Goal: Information Seeking & Learning: Learn about a topic

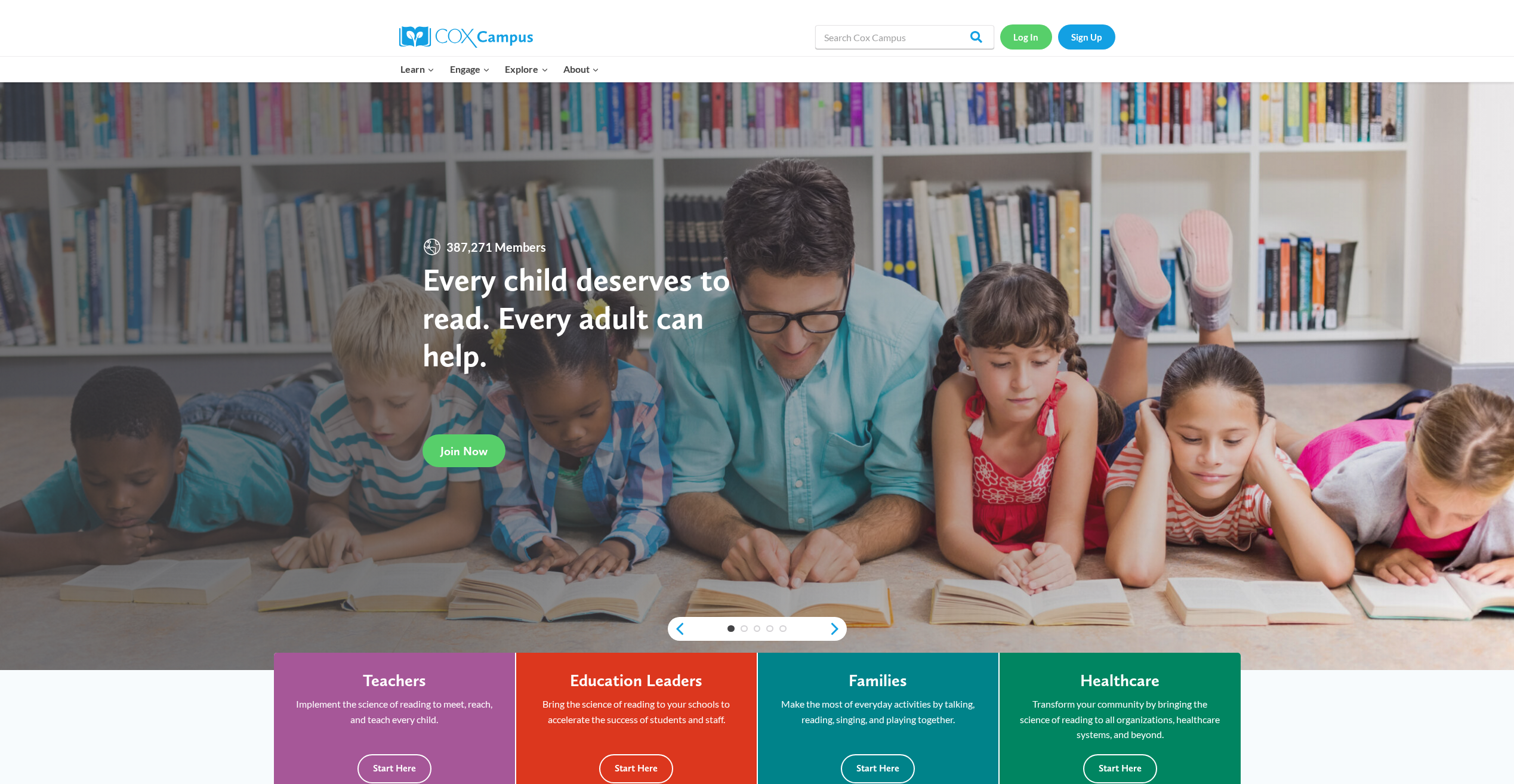
click at [1032, 30] on link "Log In" at bounding box center [1026, 37] width 52 height 24
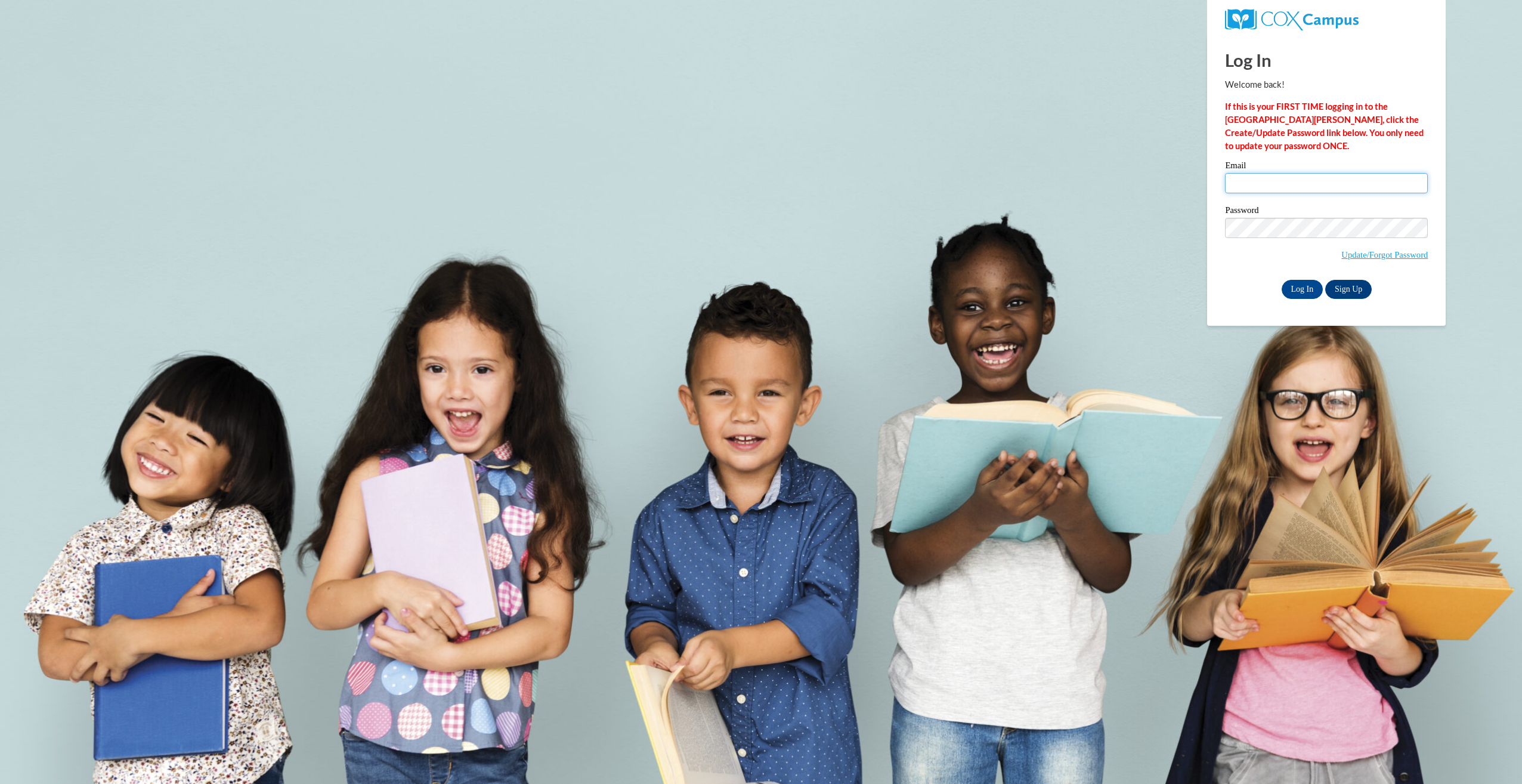
click at [1301, 191] on input "Email" at bounding box center [1327, 183] width 203 height 20
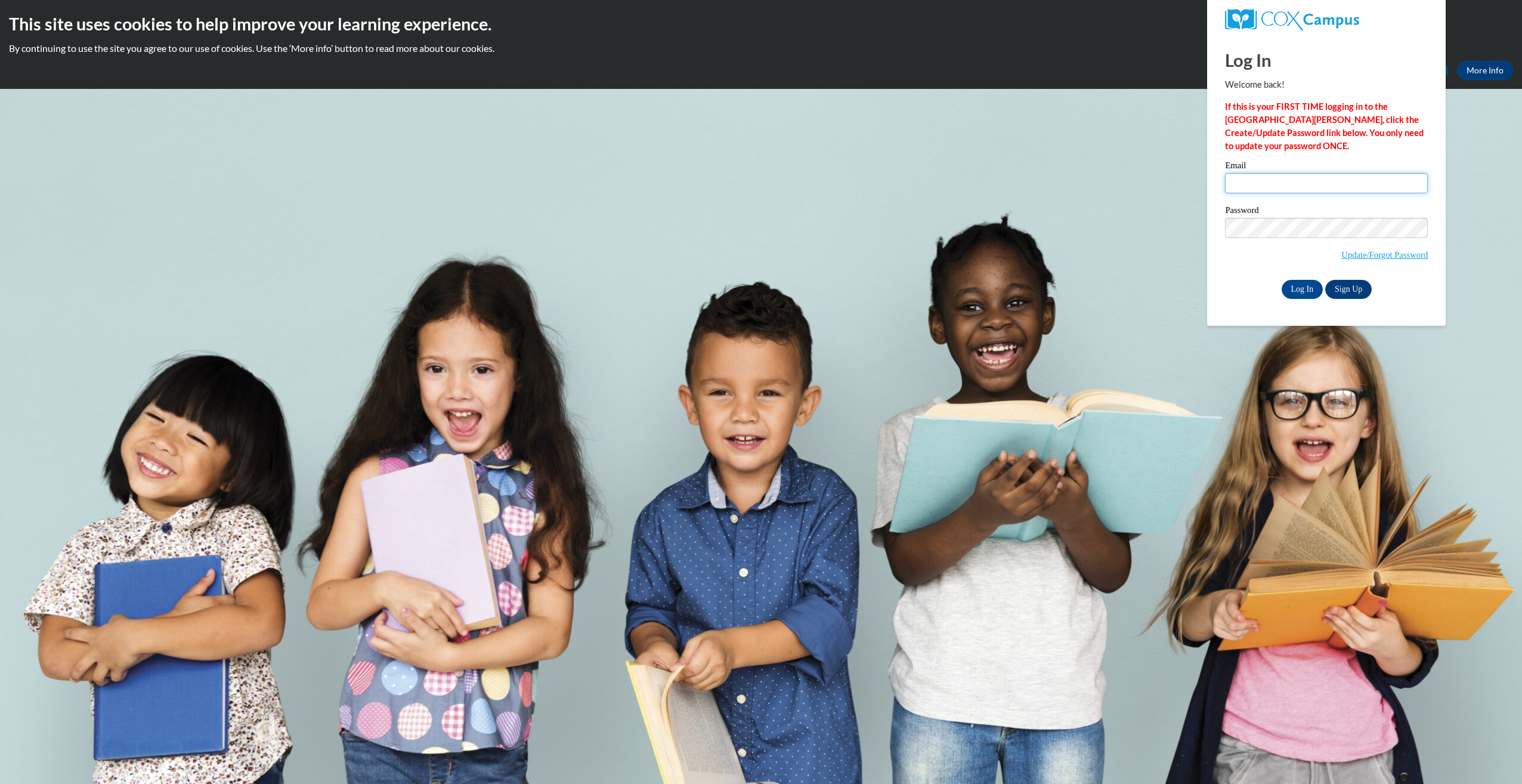
type input "iggarcia@my.waketech.edu"
drag, startPoint x: 1300, startPoint y: 290, endPoint x: 1294, endPoint y: 290, distance: 6.0
click at [1299, 290] on input "Log In" at bounding box center [1302, 290] width 42 height 19
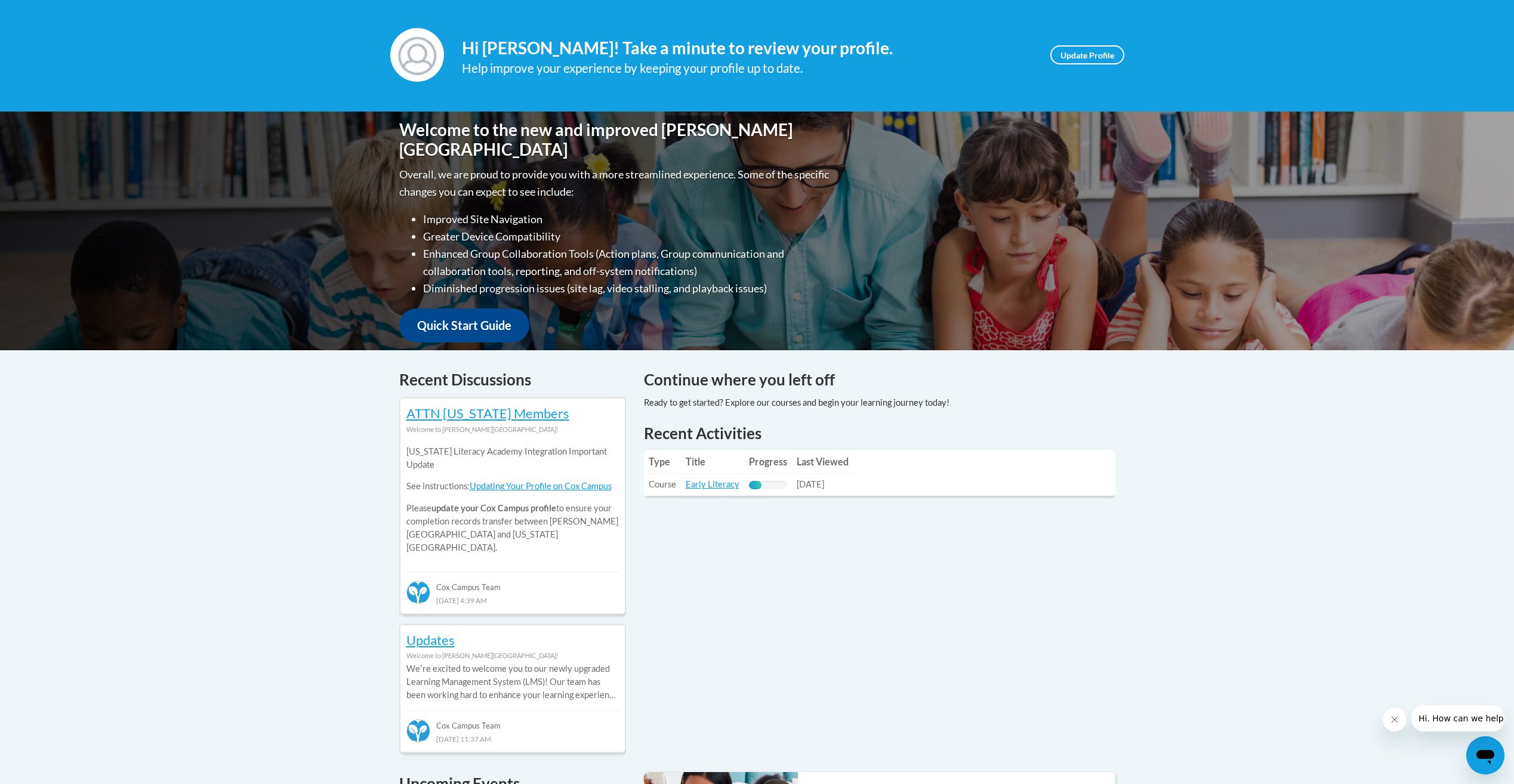
scroll to position [119, 0]
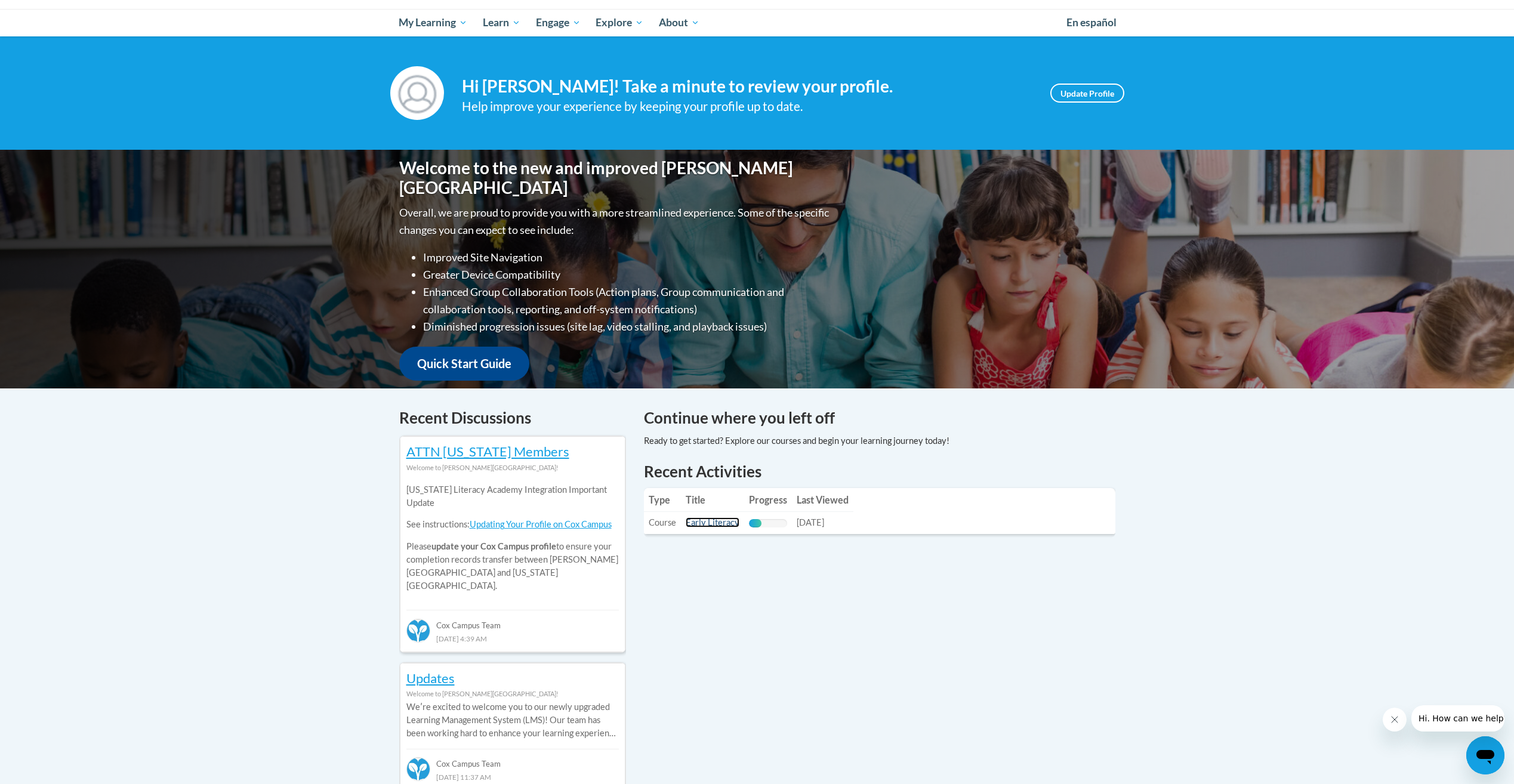
click at [700, 524] on link "Early Literacy" at bounding box center [712, 522] width 54 height 10
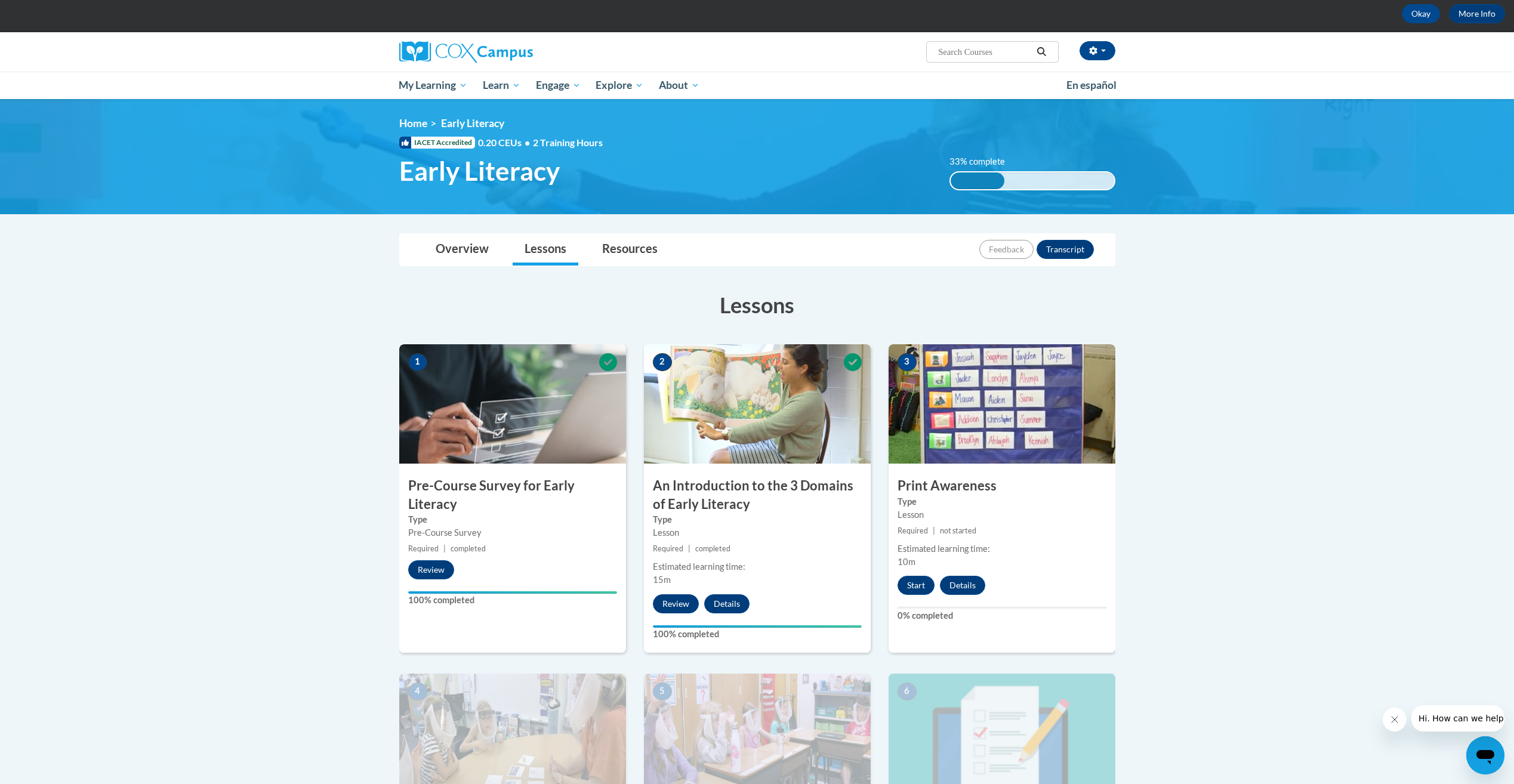
scroll to position [10, 0]
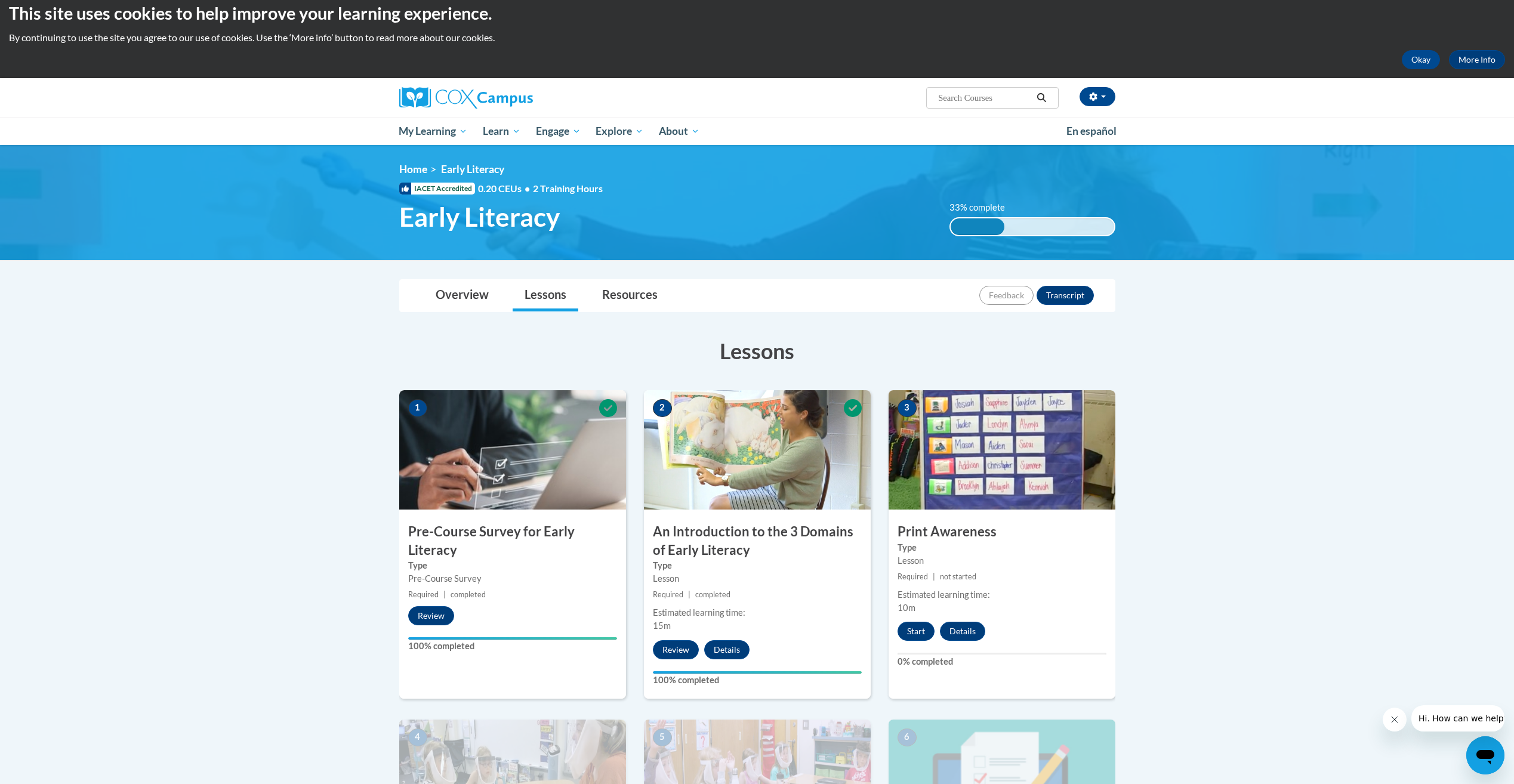
drag, startPoint x: 252, startPoint y: 439, endPoint x: 249, endPoint y: 430, distance: 9.5
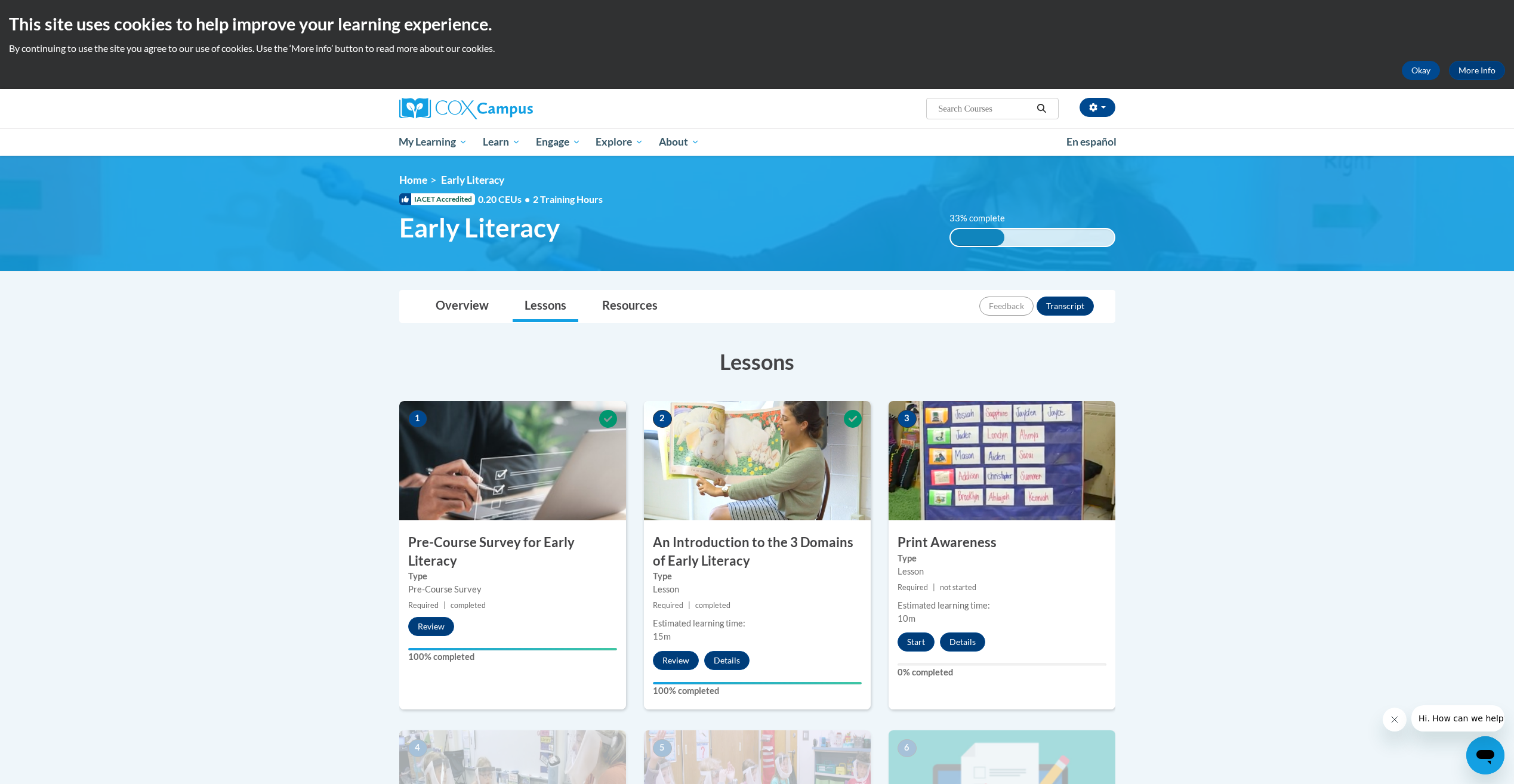
drag, startPoint x: 249, startPoint y: 430, endPoint x: 321, endPoint y: 231, distance: 211.6
click at [321, 231] on img at bounding box center [757, 213] width 1514 height 115
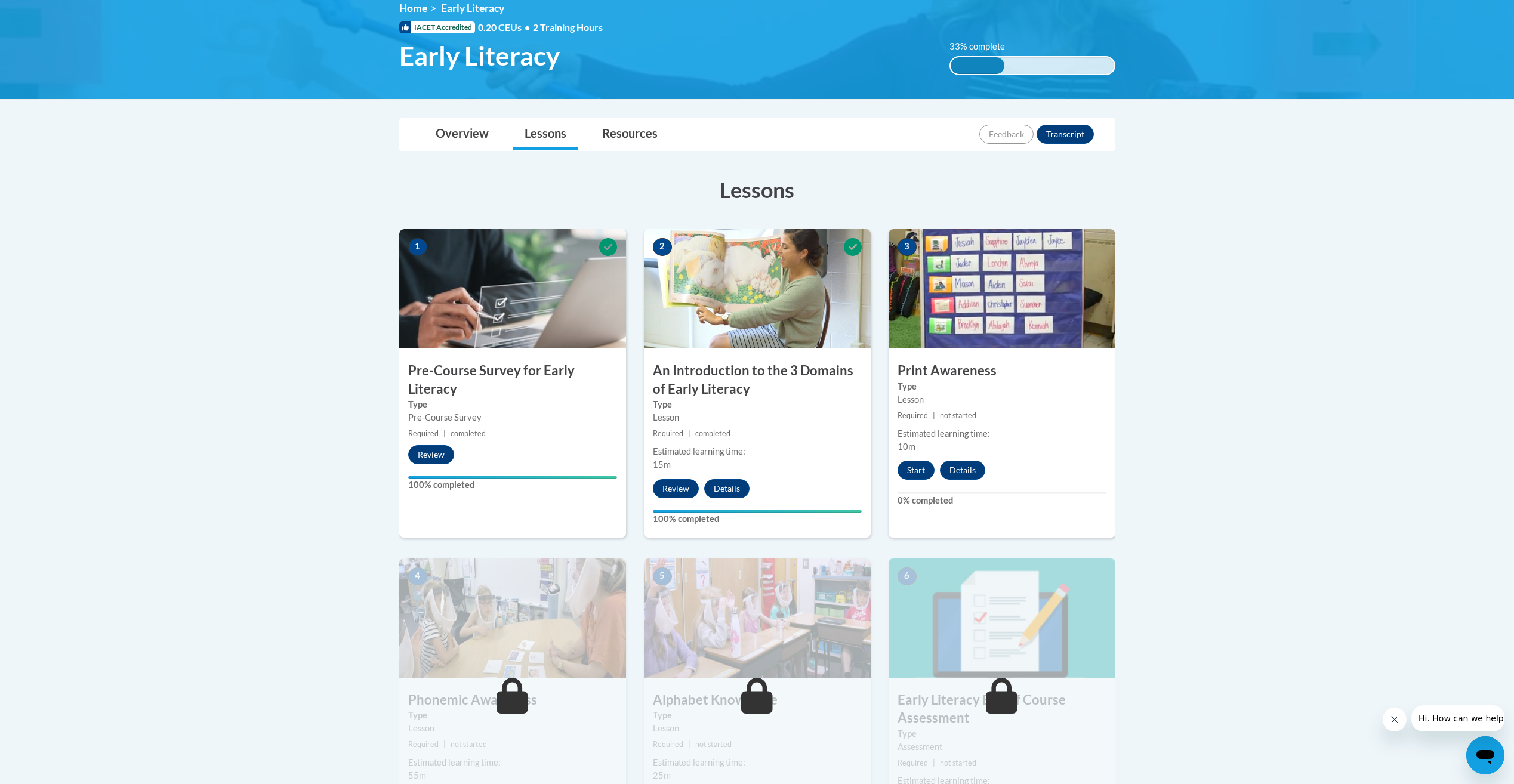
scroll to position [119, 0]
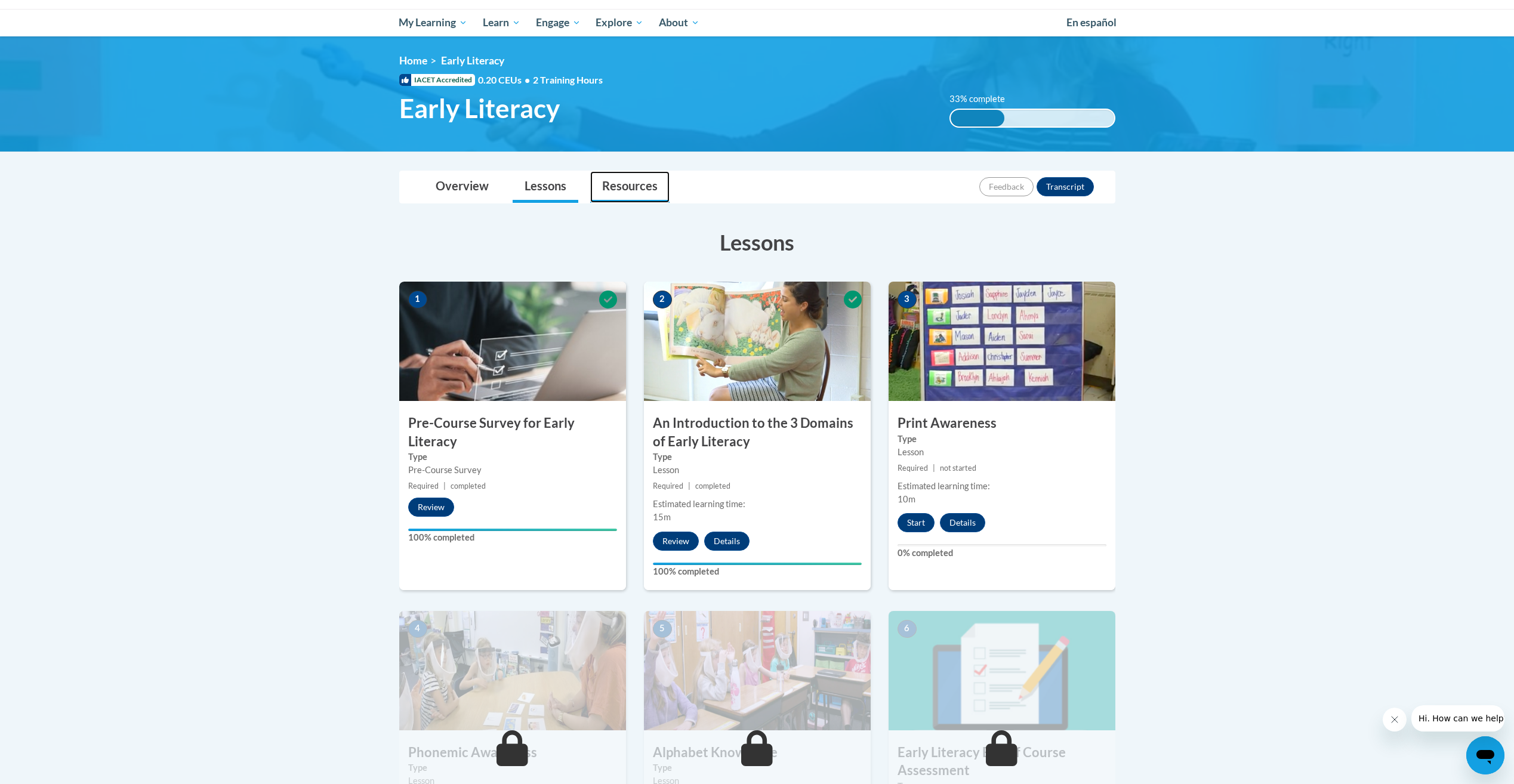
click at [638, 179] on link "Resources" at bounding box center [630, 186] width 79 height 31
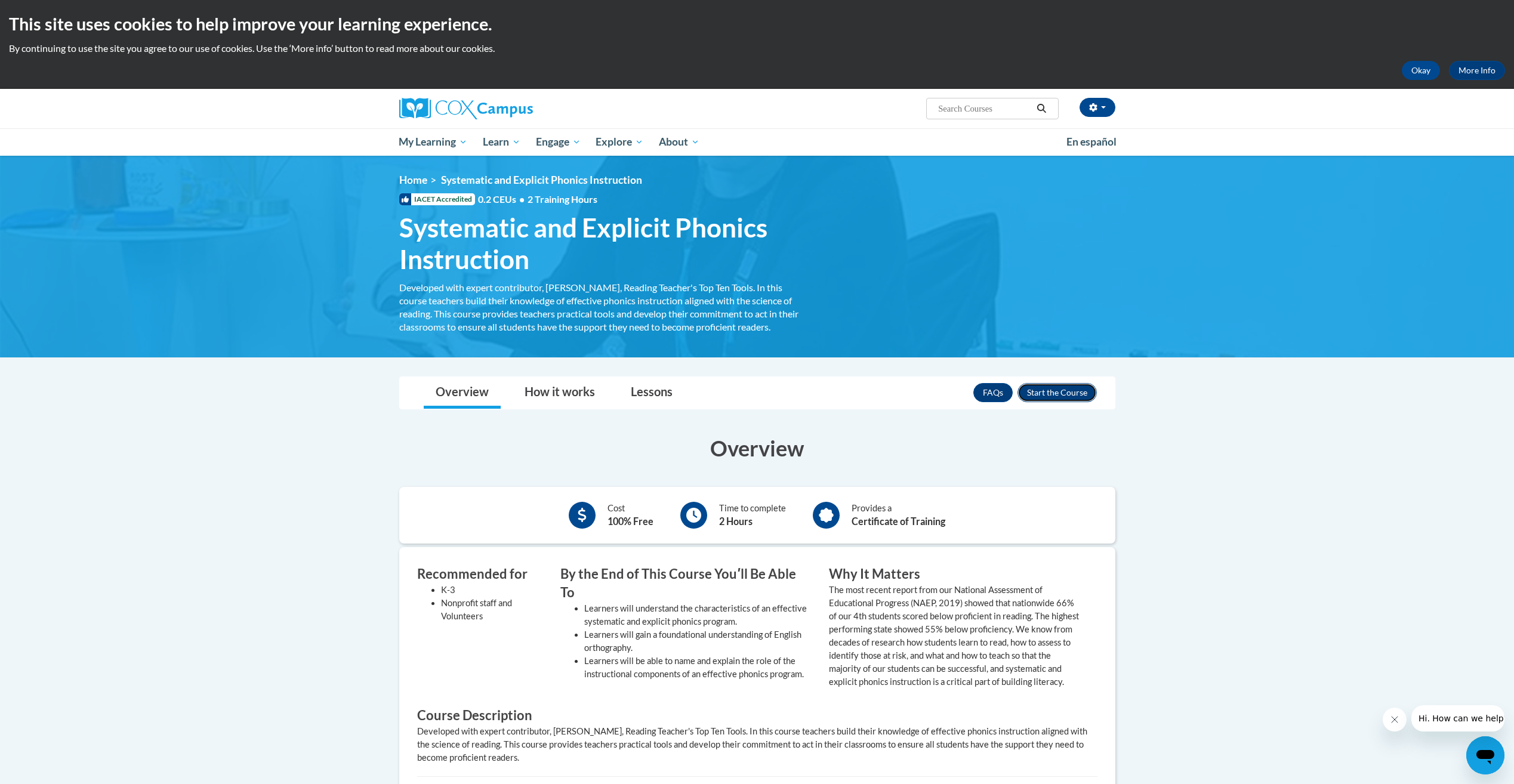
click at [1072, 391] on button "Enroll" at bounding box center [1057, 393] width 79 height 19
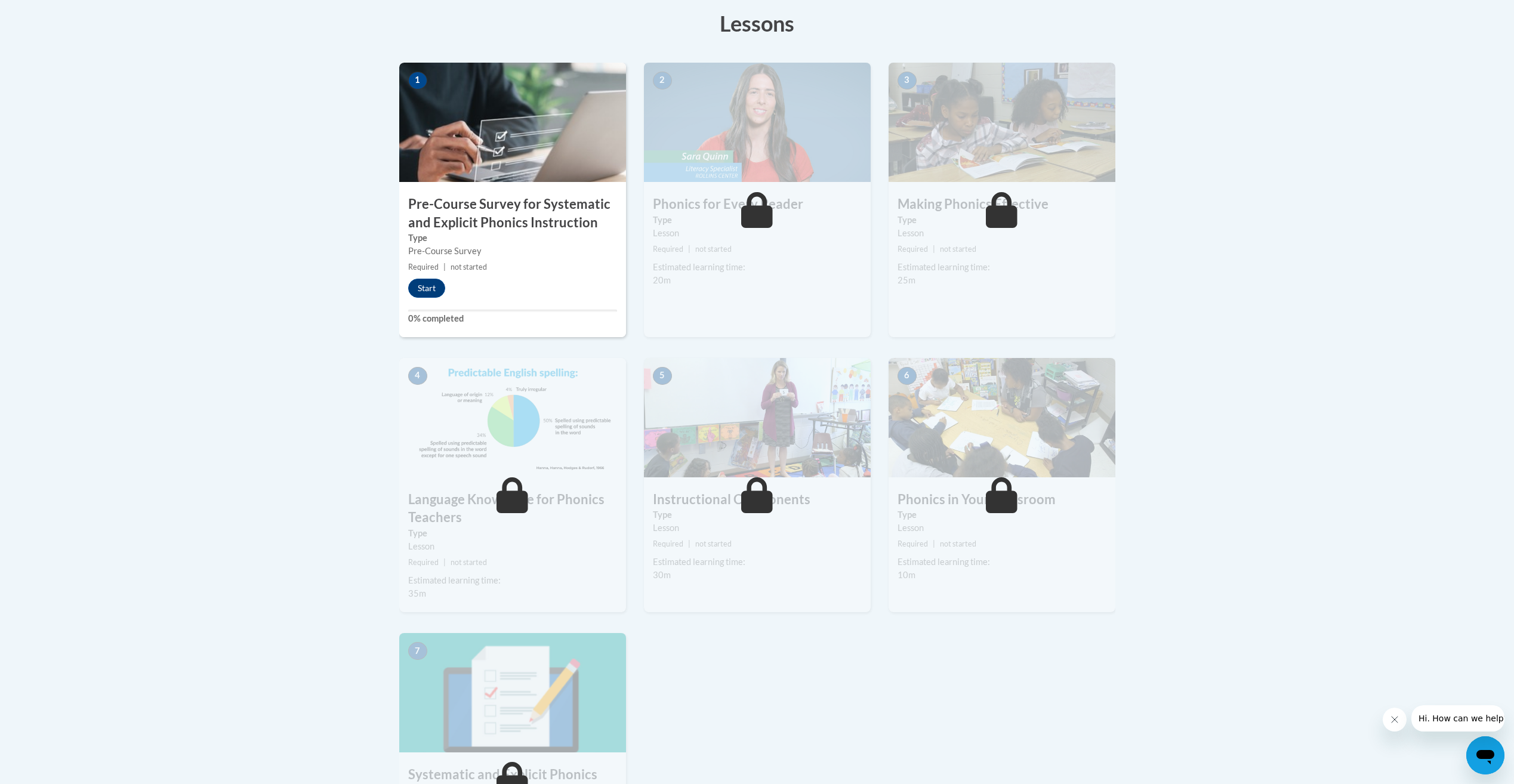
scroll to position [298, 0]
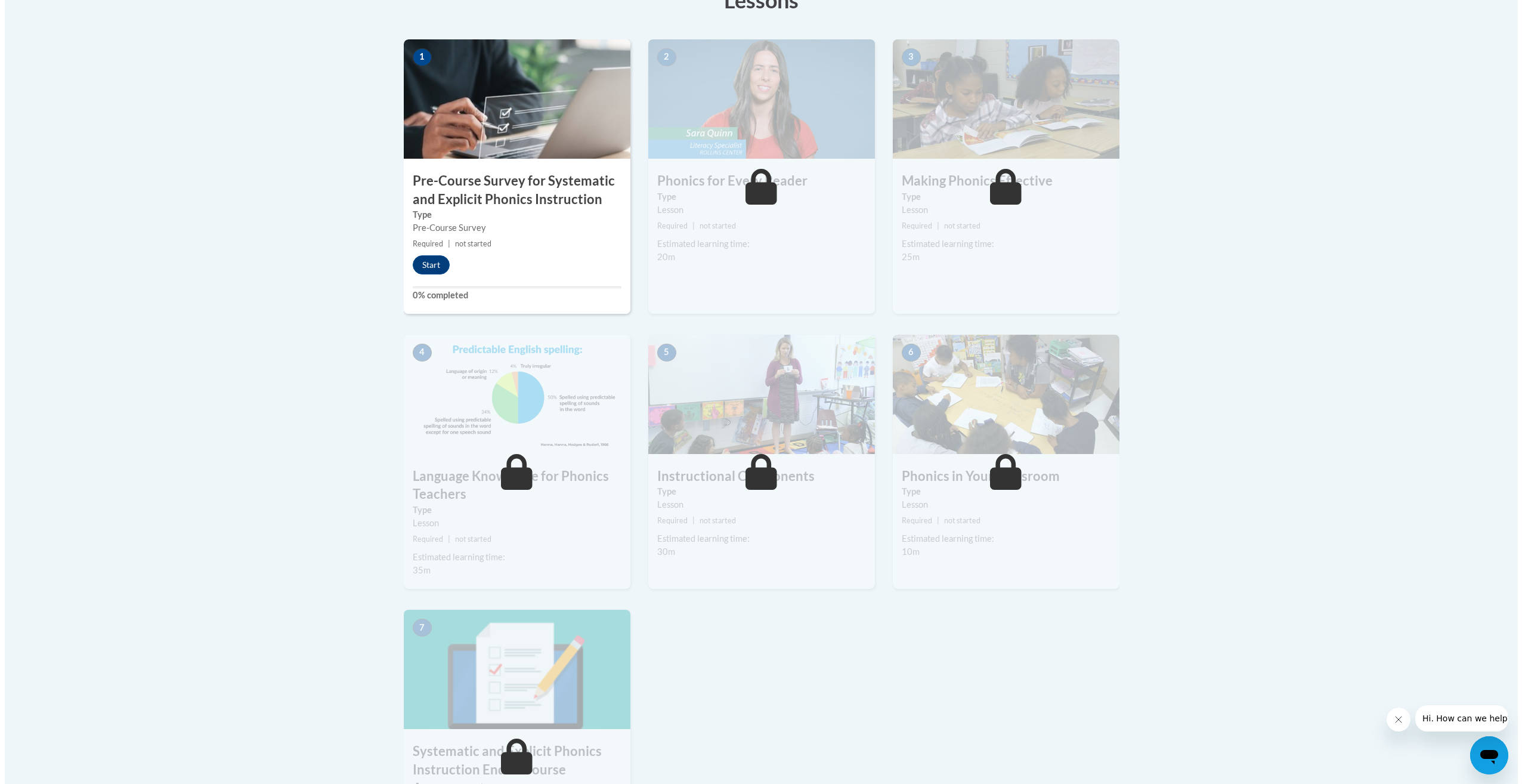
scroll to position [179, 0]
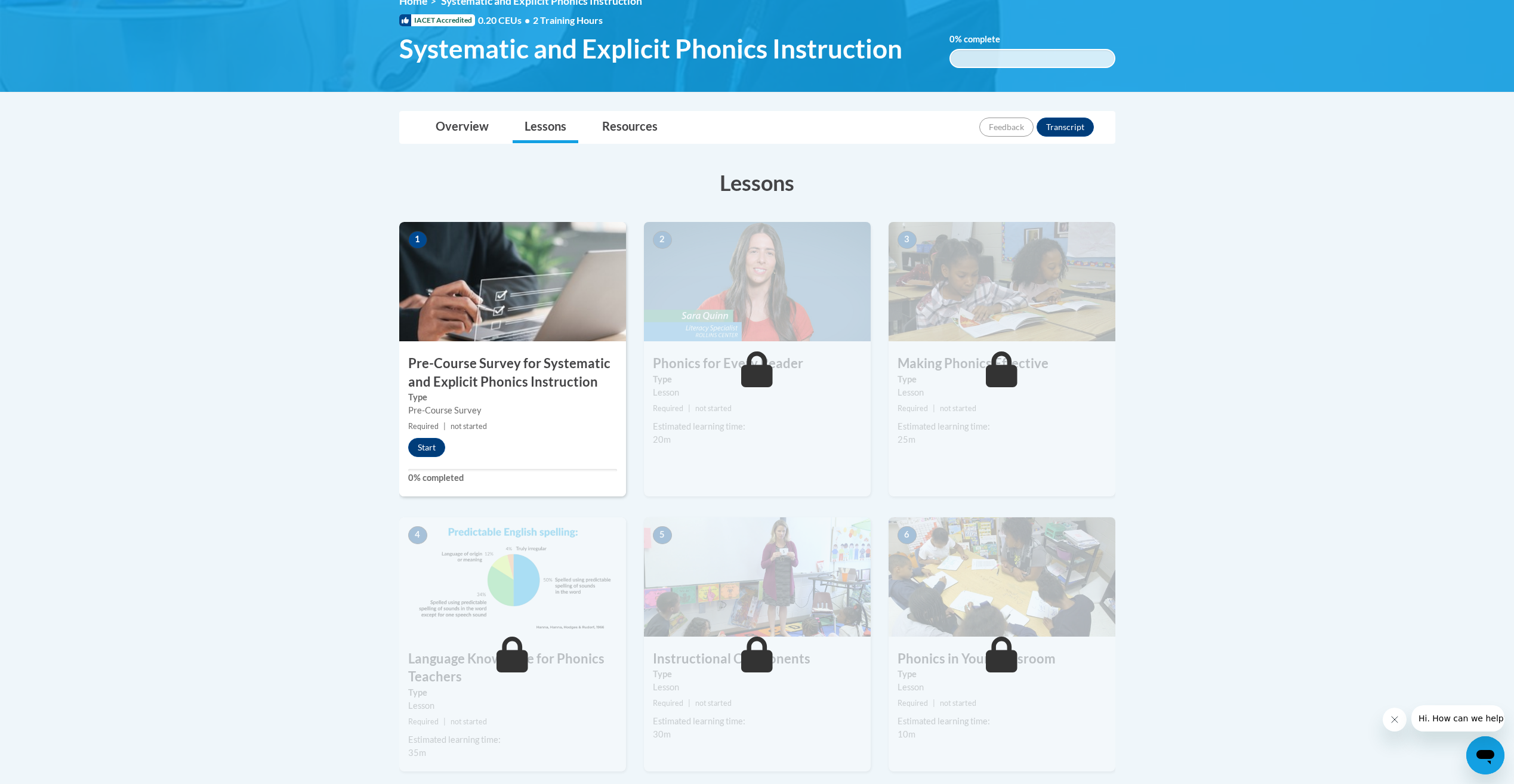
click at [421, 459] on div "1 Pre-Course Survey for Systematic and Explicit Phonics Instruction Type Pre-Co…" at bounding box center [513, 359] width 227 height 274
click at [418, 443] on button "Start" at bounding box center [427, 448] width 37 height 19
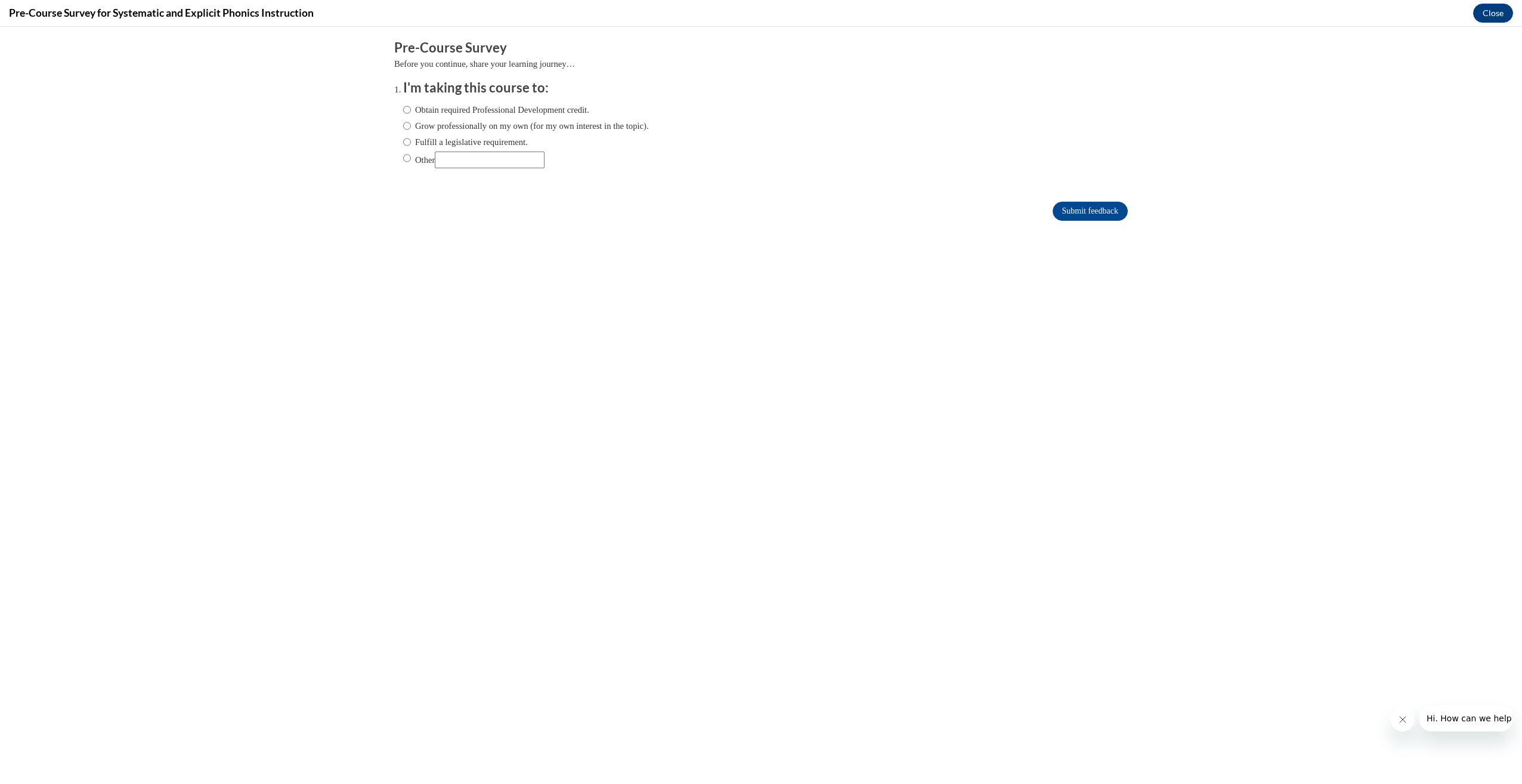
scroll to position [0, 0]
click at [438, 110] on label "Obtain required Professional Development credit." at bounding box center [496, 110] width 186 height 13
click at [411, 110] on input "Obtain required Professional Development credit." at bounding box center [407, 110] width 8 height 13
radio input "true"
click at [1081, 214] on input "Submit feedback" at bounding box center [1090, 211] width 75 height 19
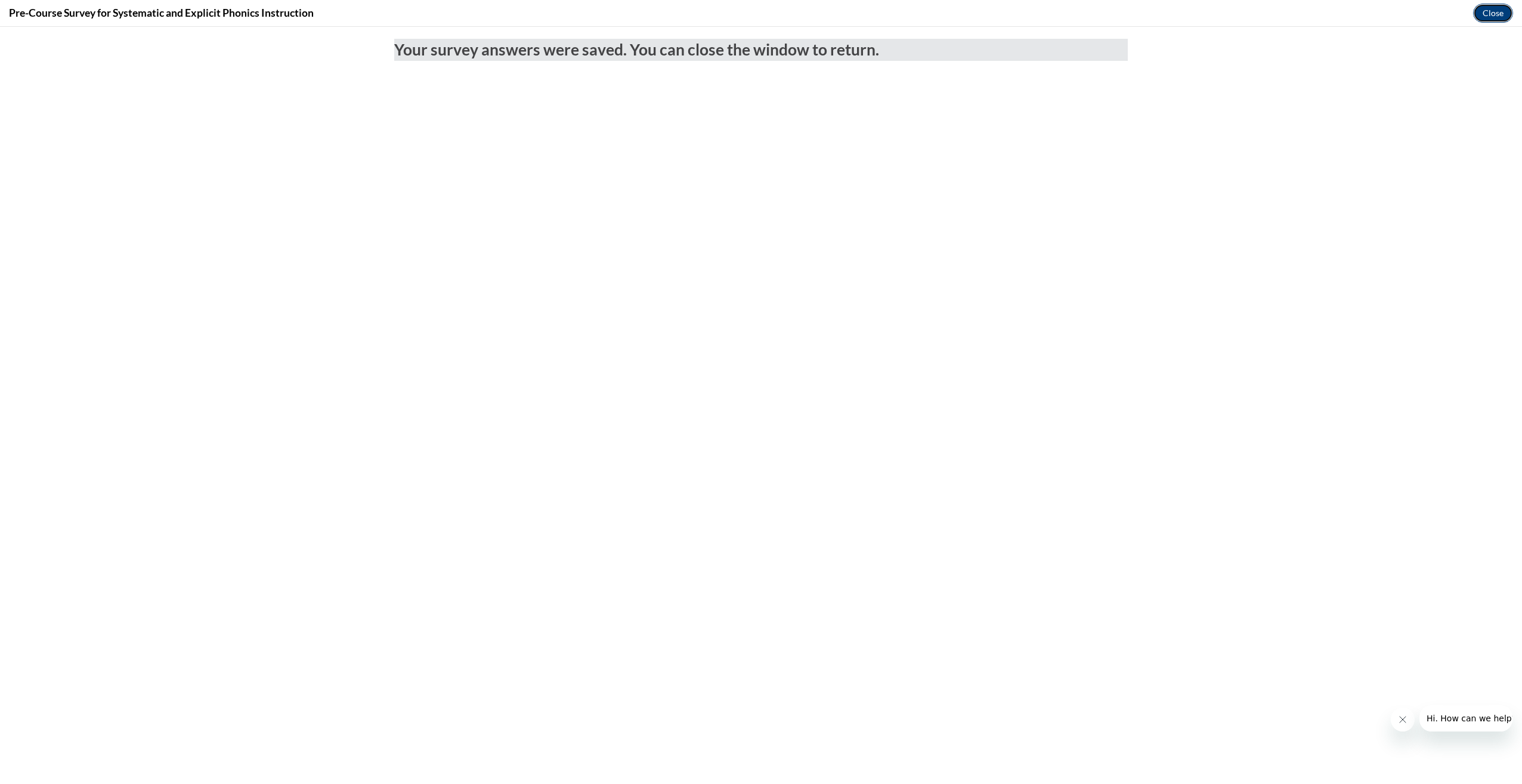
click at [1485, 13] on button "Close" at bounding box center [1493, 13] width 40 height 19
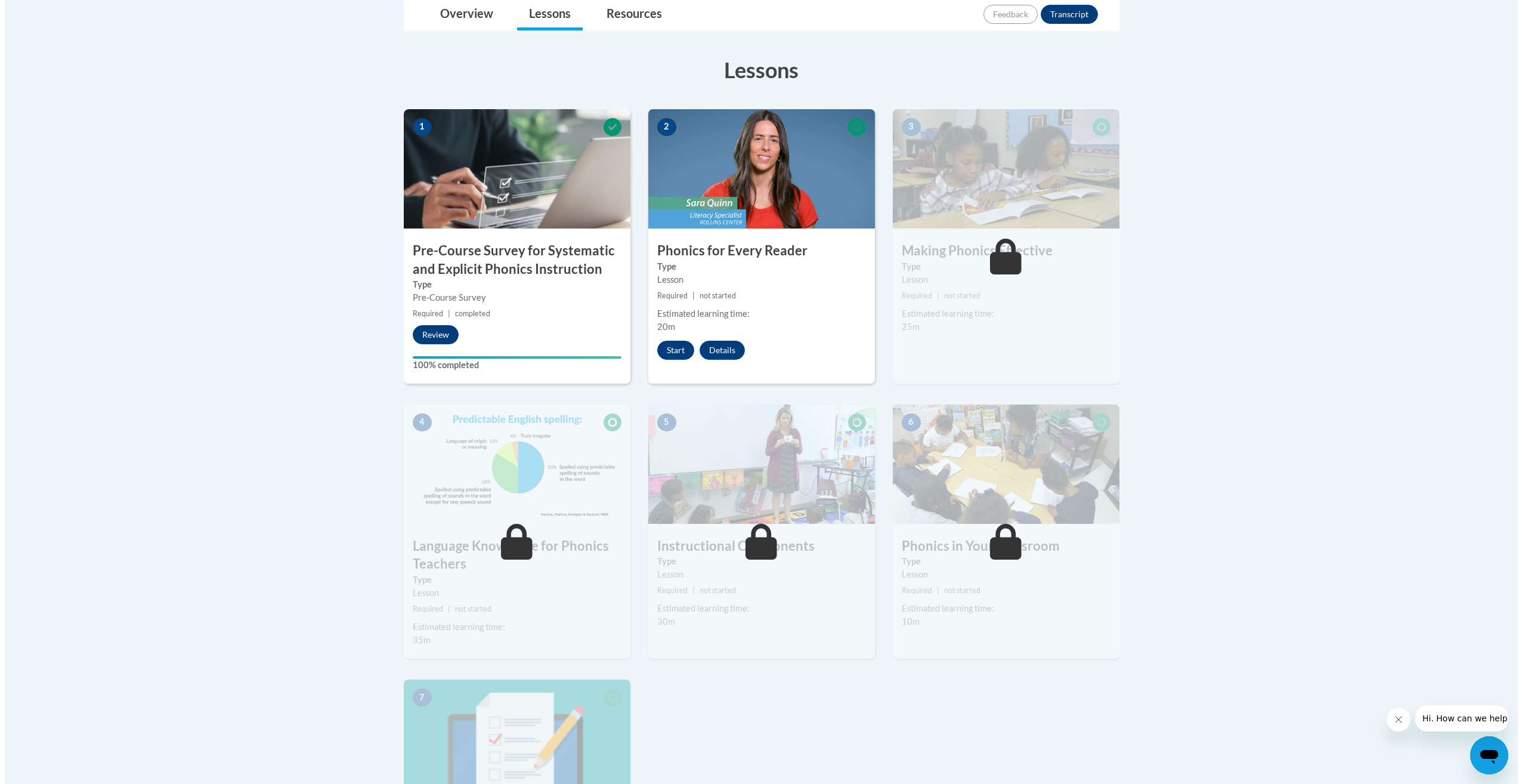
scroll to position [298, 0]
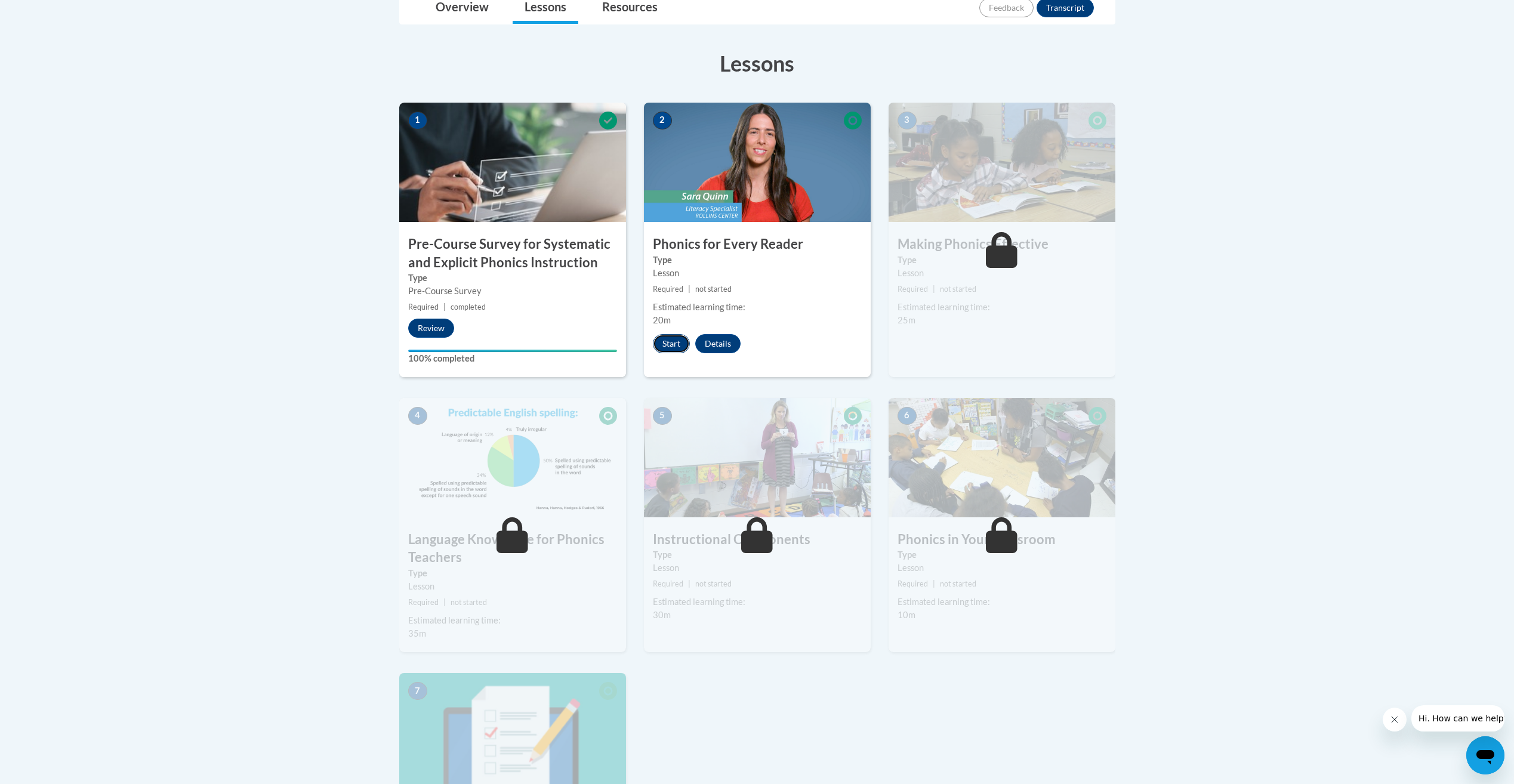
click at [662, 348] on button "Start" at bounding box center [671, 343] width 37 height 19
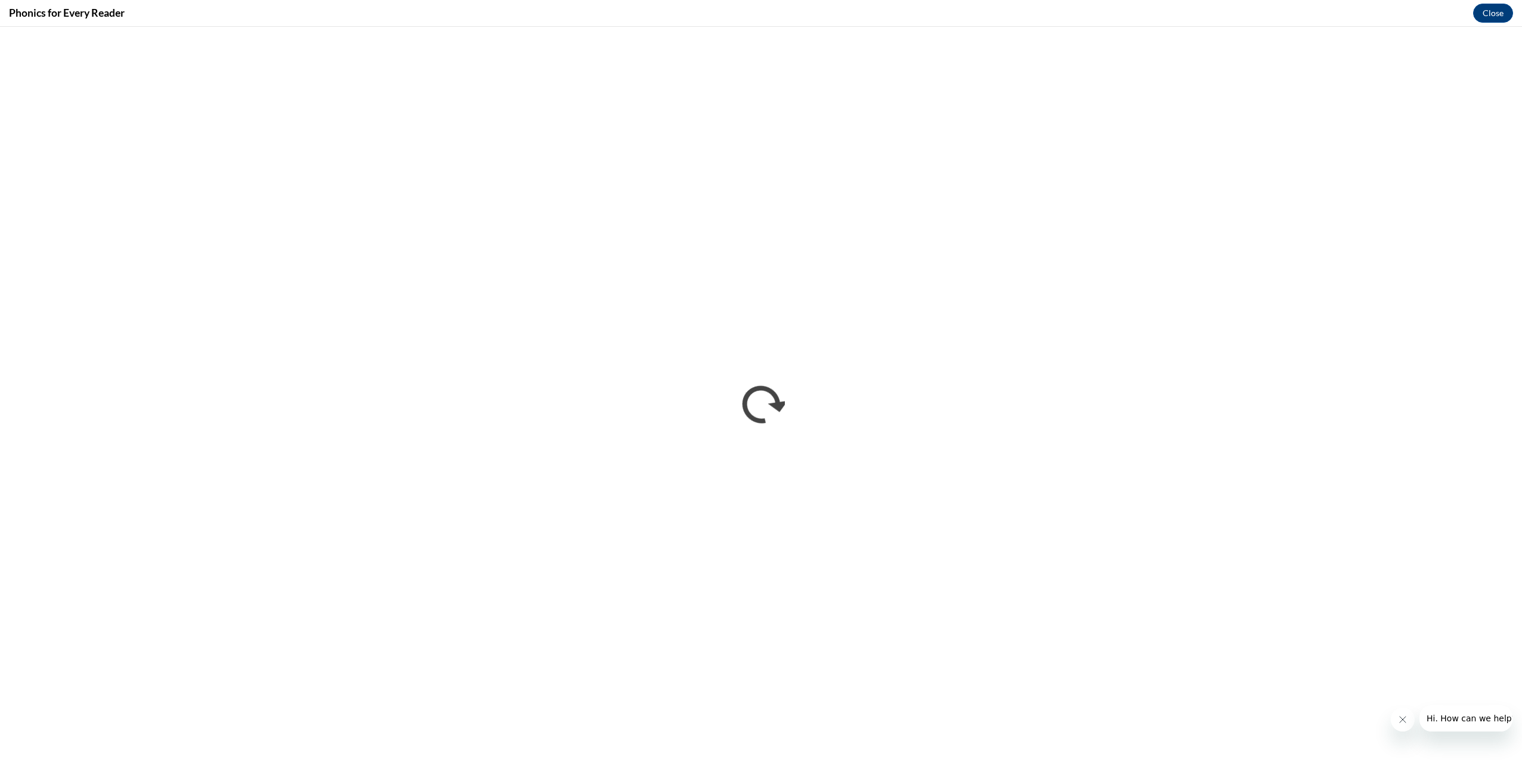
scroll to position [0, 0]
